Goal: Task Accomplishment & Management: Manage account settings

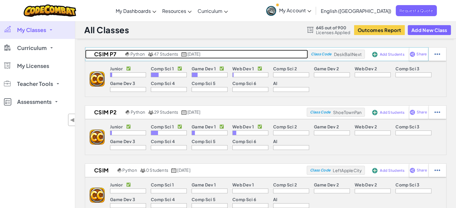
click at [262, 51] on link "CSIM P7 Python 47 Students [DATE]" at bounding box center [196, 54] width 223 height 9
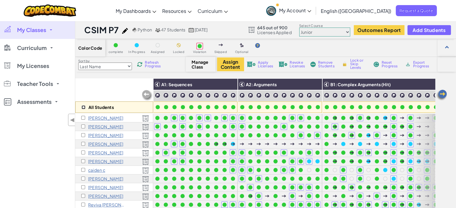
click at [83, 107] on input "checkbox" at bounding box center [84, 108] width 4 height 4
checkbox input "true"
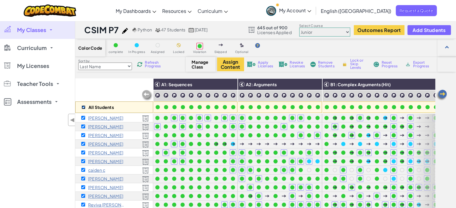
checkbox input "true"
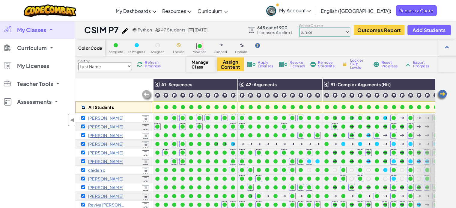
checkbox input "true"
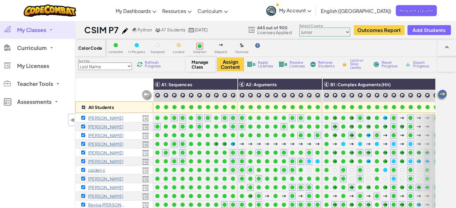
checkbox input "true"
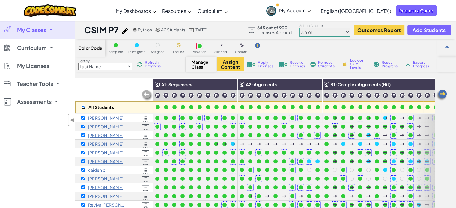
checkbox input "true"
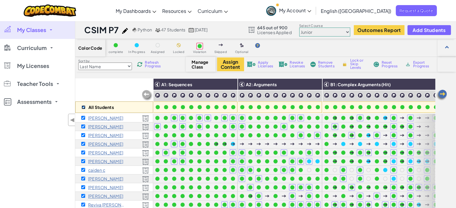
checkbox input "true"
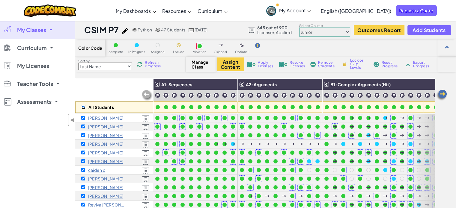
checkbox input "true"
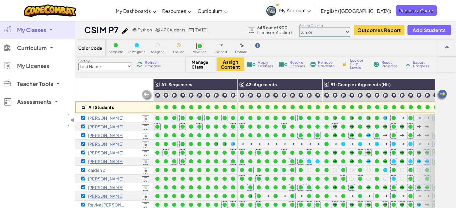
checkbox input "true"
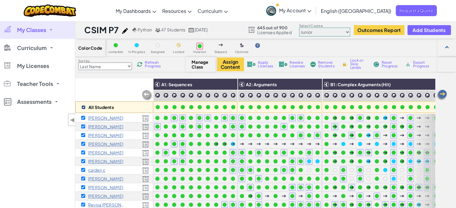
checkbox input "true"
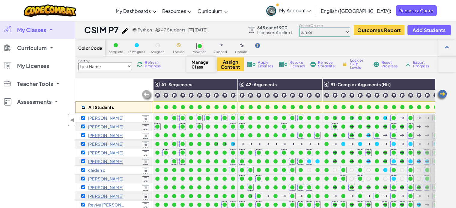
checkbox input "true"
click at [238, 62] on button "Assign Content" at bounding box center [230, 65] width 27 height 14
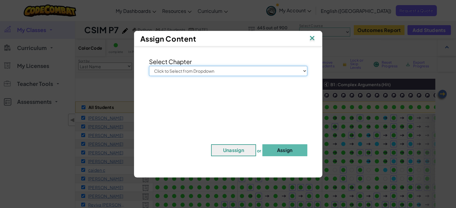
click at [264, 69] on select "Click to Select from Dropdown Junior Introduction to Computer Science Game Deve…" at bounding box center [228, 71] width 158 height 10
select select "Computer Science 2"
click at [149, 66] on select "Click to Select from Dropdown Junior Introduction to Computer Science Game Deve…" at bounding box center [228, 71] width 158 height 10
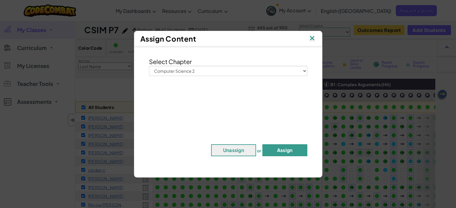
click at [277, 148] on button "Assign" at bounding box center [284, 151] width 45 height 12
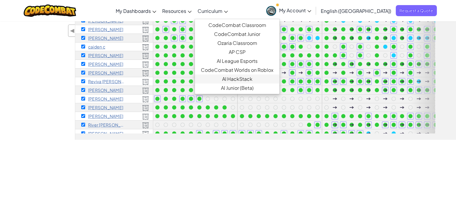
scroll to position [52, 0]
